Goal: Transaction & Acquisition: Purchase product/service

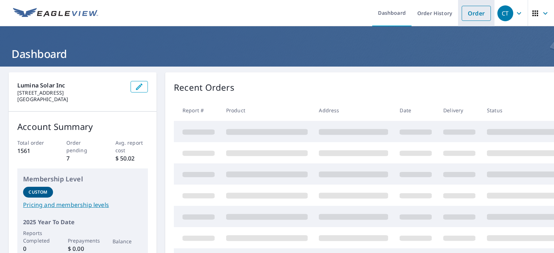
click at [462, 9] on link "Order" at bounding box center [476, 13] width 29 height 15
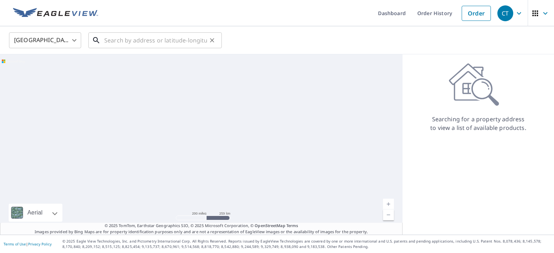
click at [195, 39] on input "text" at bounding box center [155, 40] width 103 height 20
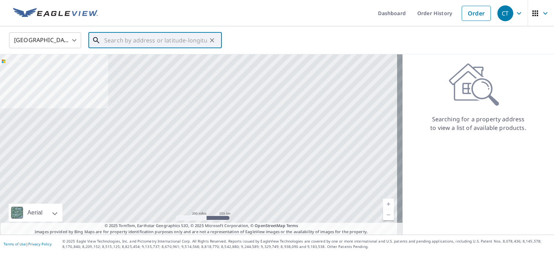
paste input "[STREET_ADDRESS][PERSON_NAME]"
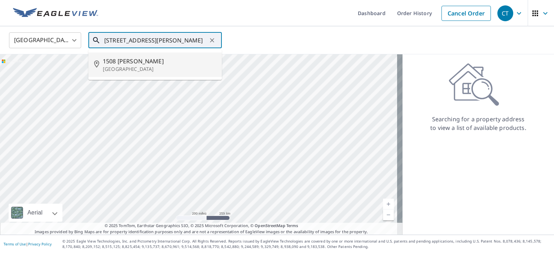
click at [147, 60] on span "1508 [PERSON_NAME]" at bounding box center [159, 61] width 113 height 9
type input "[STREET_ADDRESS][PERSON_NAME]"
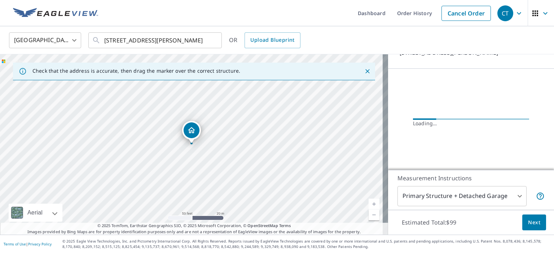
scroll to position [67, 0]
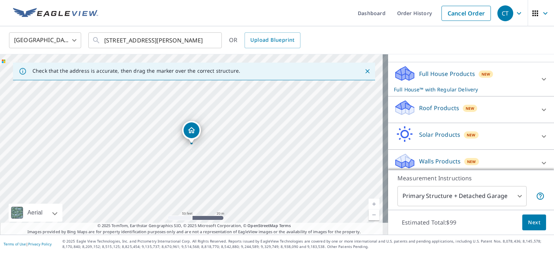
click at [434, 137] on p "Solar Products" at bounding box center [439, 135] width 41 height 9
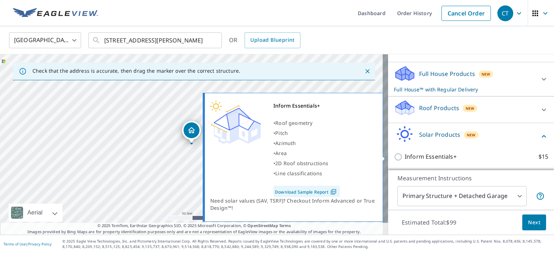
click at [434, 157] on p "Inform Essentials+" at bounding box center [431, 157] width 52 height 9
click at [405, 157] on input "Inform Essentials+ $15" at bounding box center [399, 157] width 11 height 9
checkbox input "true"
checkbox input "false"
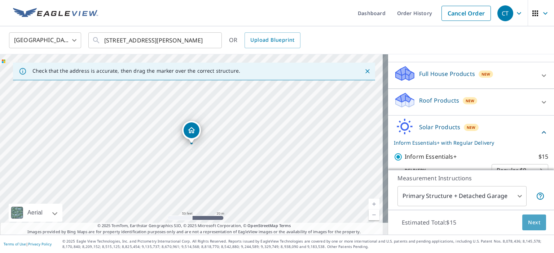
click at [534, 222] on span "Next" at bounding box center [534, 223] width 12 height 9
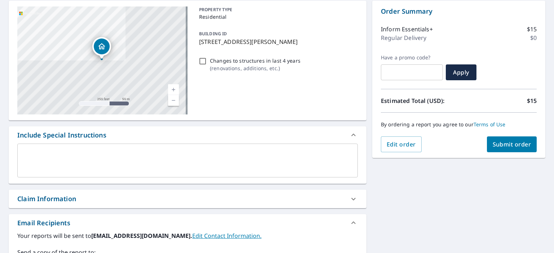
scroll to position [72, 0]
click at [494, 141] on span "Submit order" at bounding box center [512, 144] width 39 height 8
